Goal: Navigation & Orientation: Find specific page/section

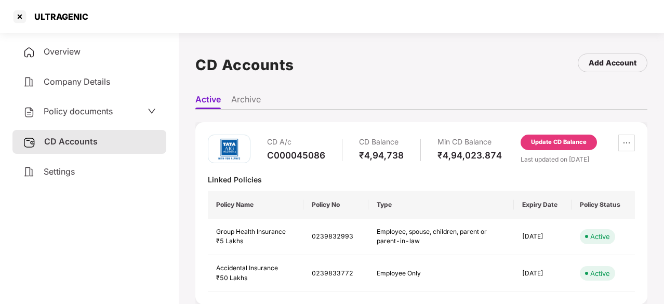
scroll to position [29, 0]
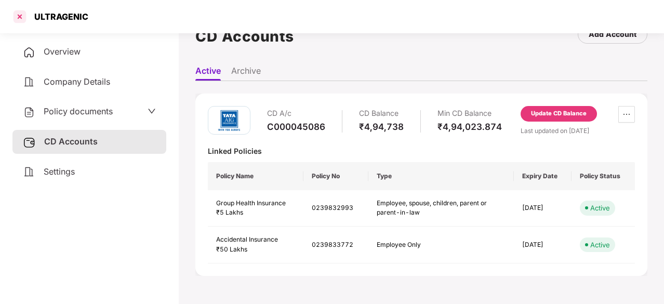
click at [19, 18] on div at bounding box center [19, 16] width 17 height 17
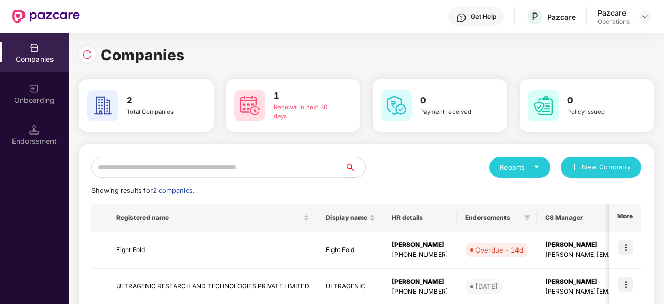
scroll to position [0, 0]
click at [630, 249] on img at bounding box center [625, 247] width 15 height 15
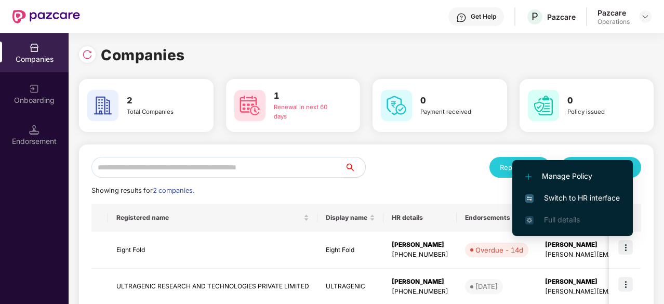
click at [582, 196] on span "Switch to HR interface" at bounding box center [572, 197] width 95 height 11
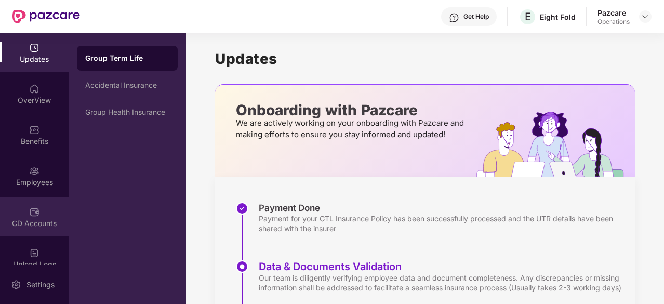
scroll to position [96, 0]
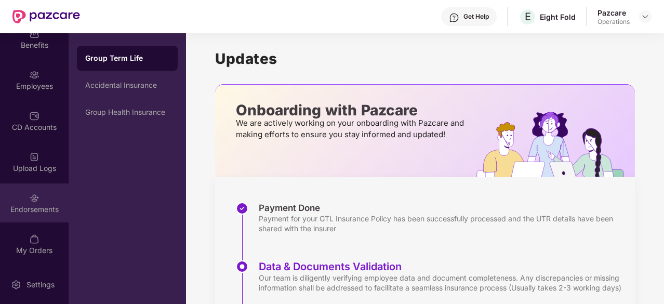
click at [43, 207] on div "Endorsements" at bounding box center [34, 209] width 69 height 10
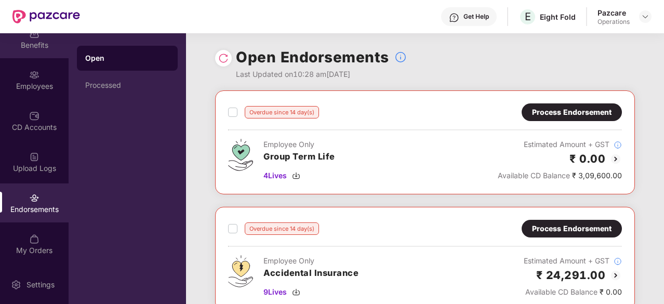
scroll to position [0, 0]
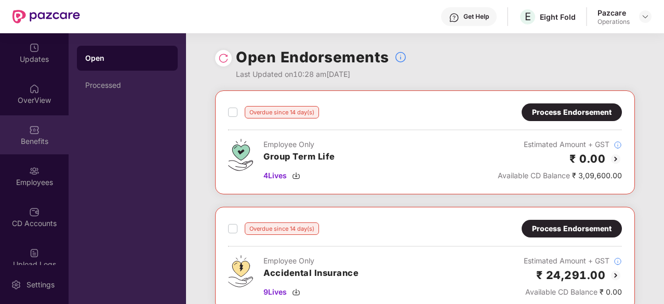
click at [30, 44] on img at bounding box center [34, 48] width 10 height 10
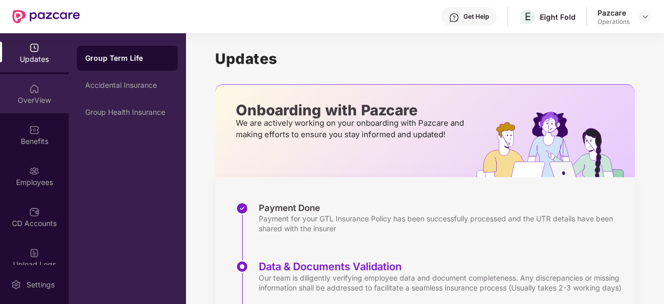
click at [31, 86] on img at bounding box center [34, 89] width 10 height 10
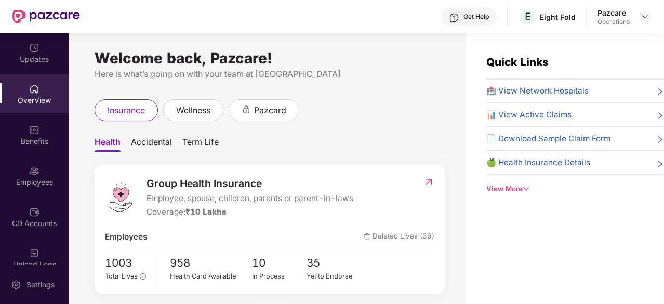
click at [429, 180] on img at bounding box center [428, 182] width 11 height 10
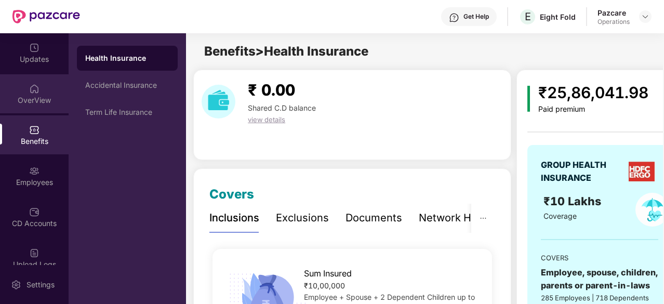
click at [39, 88] on div "OverView" at bounding box center [34, 93] width 69 height 39
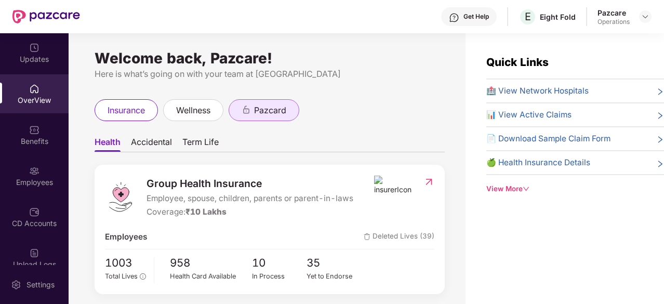
click at [262, 118] on div "pazcard" at bounding box center [264, 110] width 71 height 22
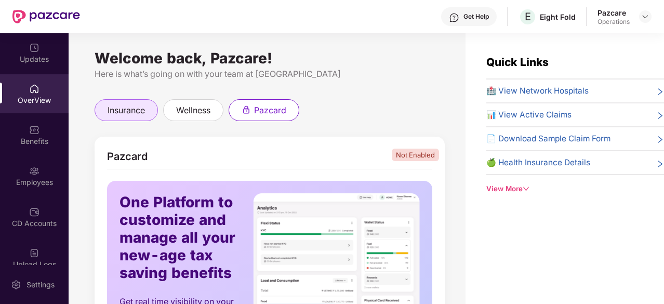
click at [123, 108] on span "insurance" at bounding box center [126, 110] width 37 height 13
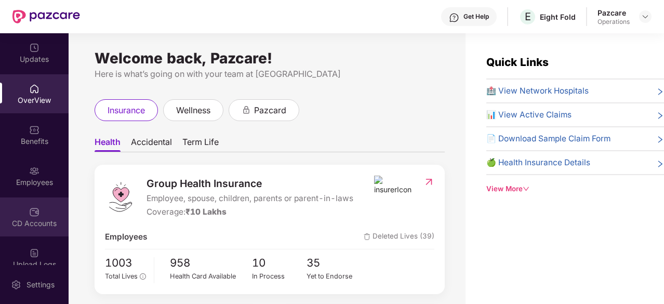
click at [43, 219] on div "CD Accounts" at bounding box center [34, 223] width 69 height 10
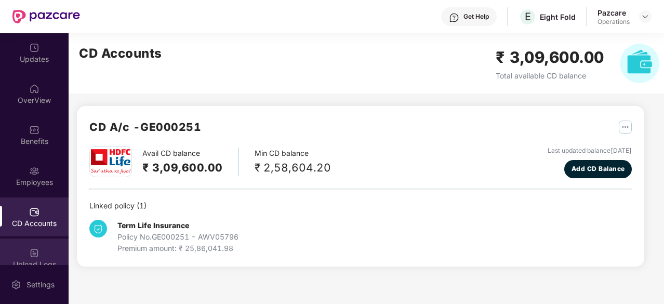
scroll to position [96, 0]
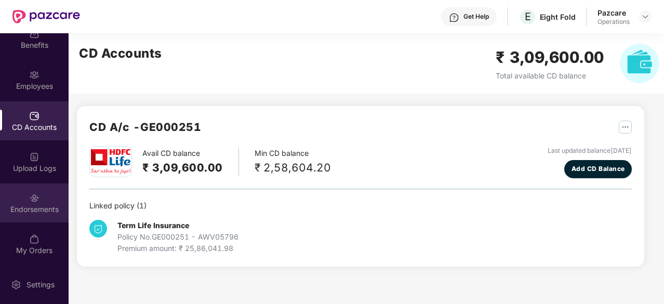
click at [39, 205] on div "Endorsements" at bounding box center [34, 209] width 69 height 10
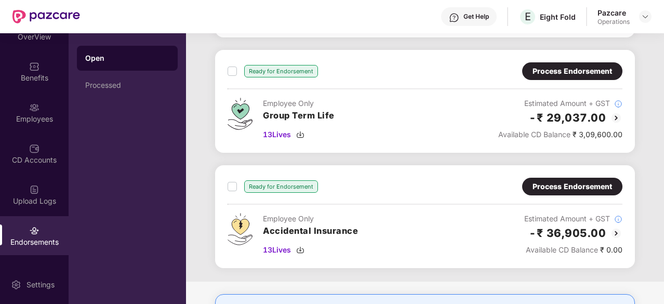
scroll to position [504, 0]
click at [616, 112] on img at bounding box center [616, 118] width 12 height 12
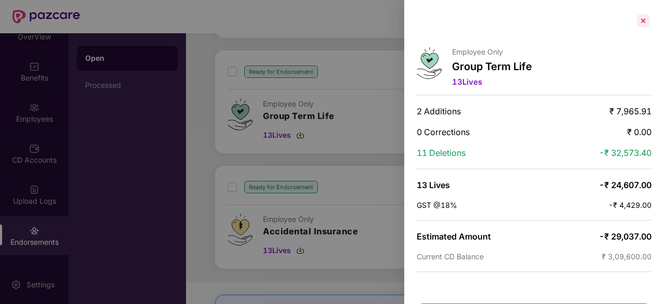
click at [644, 24] on div at bounding box center [643, 20] width 17 height 17
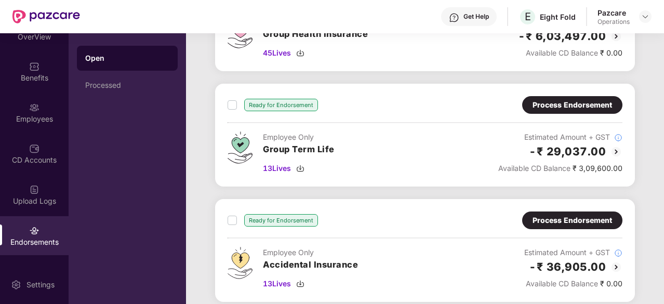
scroll to position [471, 0]
click at [617, 146] on img at bounding box center [616, 152] width 12 height 12
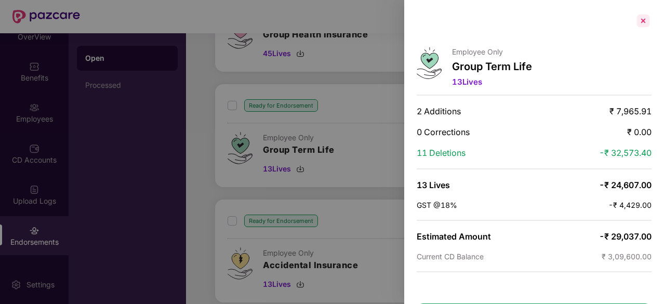
click at [643, 25] on div at bounding box center [643, 20] width 17 height 17
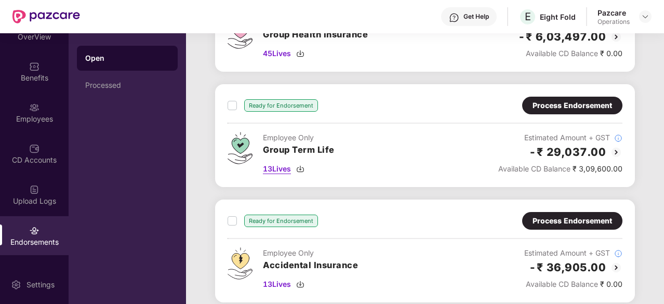
click at [291, 163] on span "13 Lives" at bounding box center [277, 168] width 28 height 11
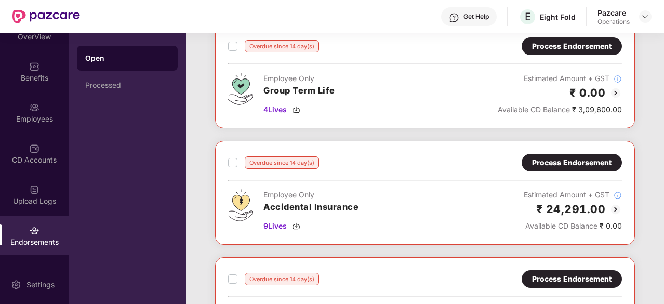
scroll to position [0, 0]
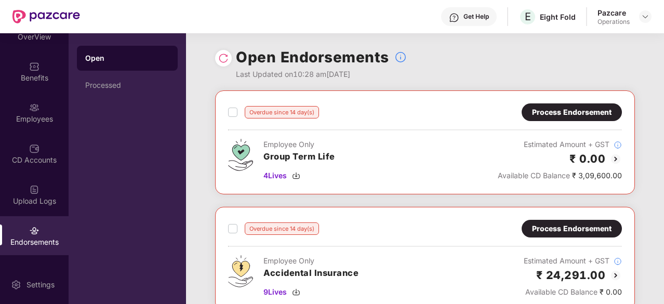
click at [616, 157] on img at bounding box center [615, 159] width 12 height 12
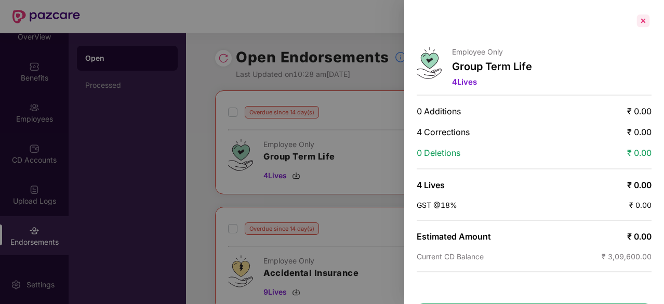
click at [639, 28] on div at bounding box center [643, 20] width 17 height 17
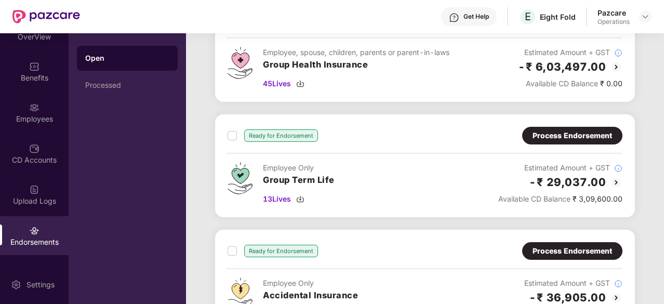
scroll to position [441, 0]
